Goal: Find specific page/section: Find specific page/section

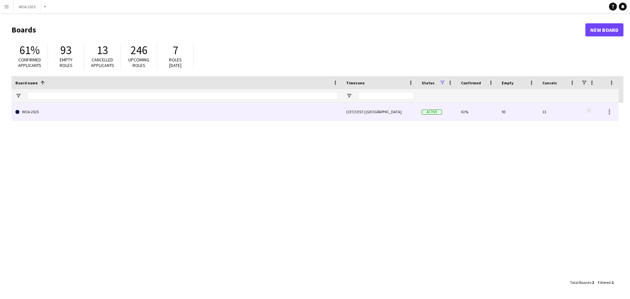
click at [29, 111] on link "WOA 2025" at bounding box center [176, 112] width 323 height 18
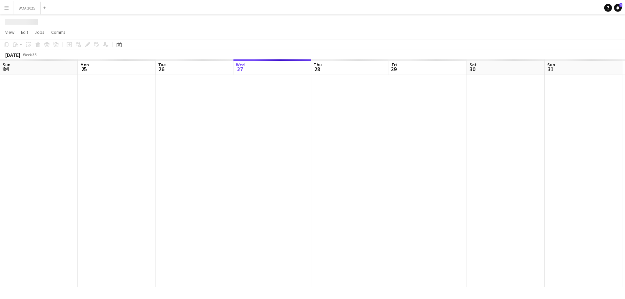
scroll to position [0, 157]
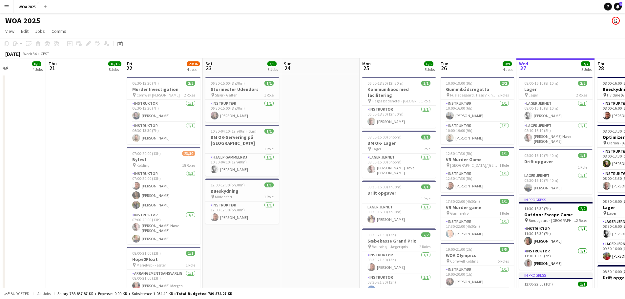
drag, startPoint x: 65, startPoint y: 180, endPoint x: 629, endPoint y: 160, distance: 565.1
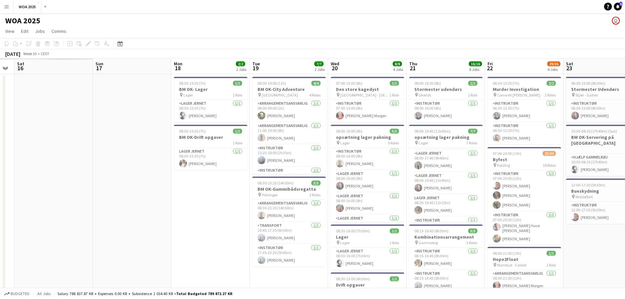
scroll to position [0, 177]
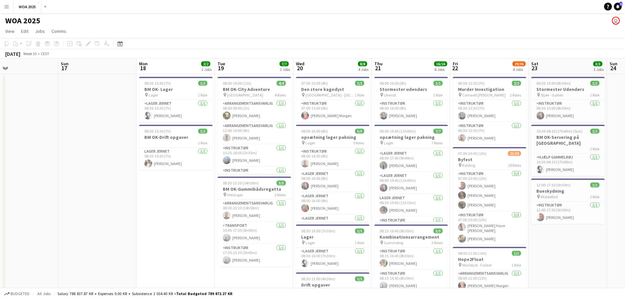
drag, startPoint x: 324, startPoint y: 254, endPoint x: 629, endPoint y: 253, distance: 305.3
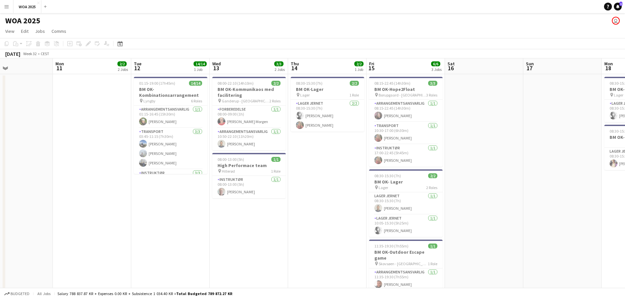
drag, startPoint x: 87, startPoint y: 246, endPoint x: 552, endPoint y: 245, distance: 465.0
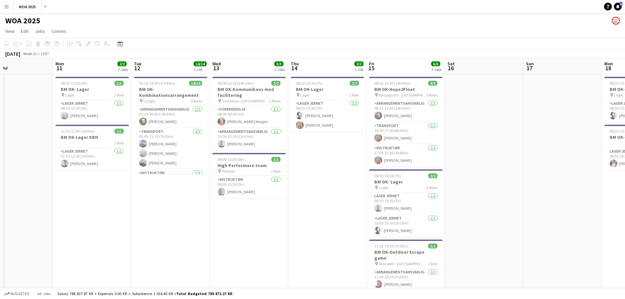
scroll to position [0, 164]
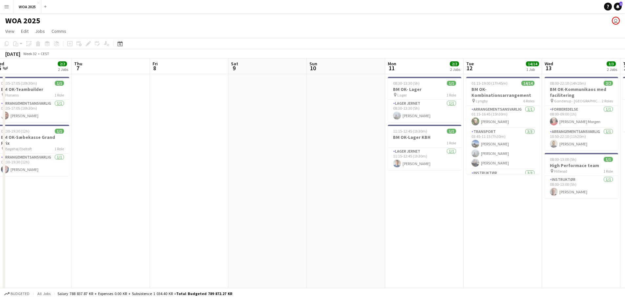
drag, startPoint x: 248, startPoint y: 206, endPoint x: 629, endPoint y: 218, distance: 381.6
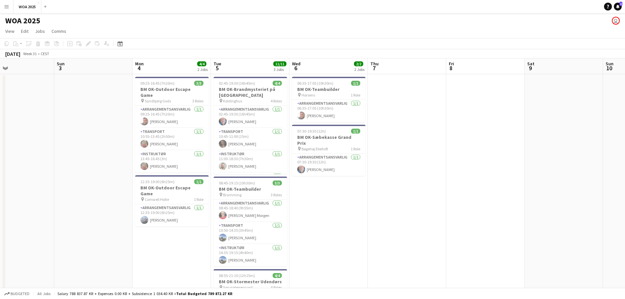
scroll to position [0, 173]
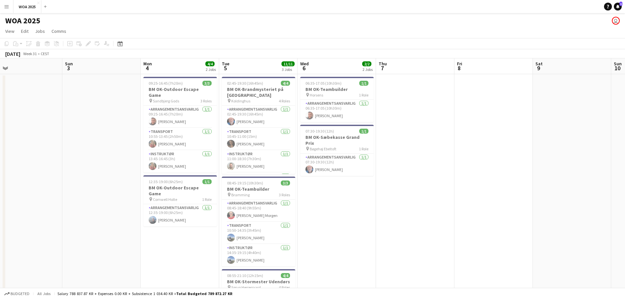
drag, startPoint x: 257, startPoint y: 206, endPoint x: 561, endPoint y: 193, distance: 304.6
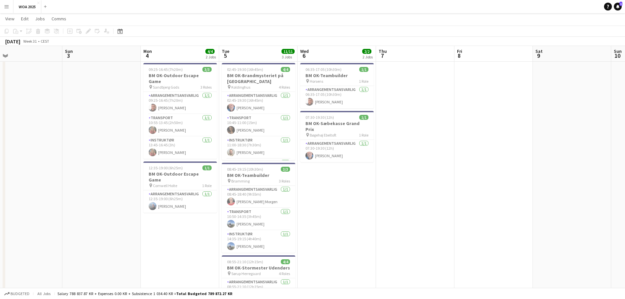
scroll to position [13, 0]
click at [10, 7] on button "Menu" at bounding box center [6, 6] width 13 height 13
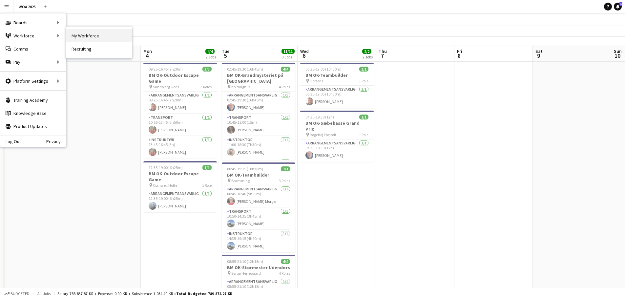
click at [91, 35] on link "My Workforce" at bounding box center [99, 35] width 66 height 13
